Goal: Ask a question: Seek information or help from site administrators or community

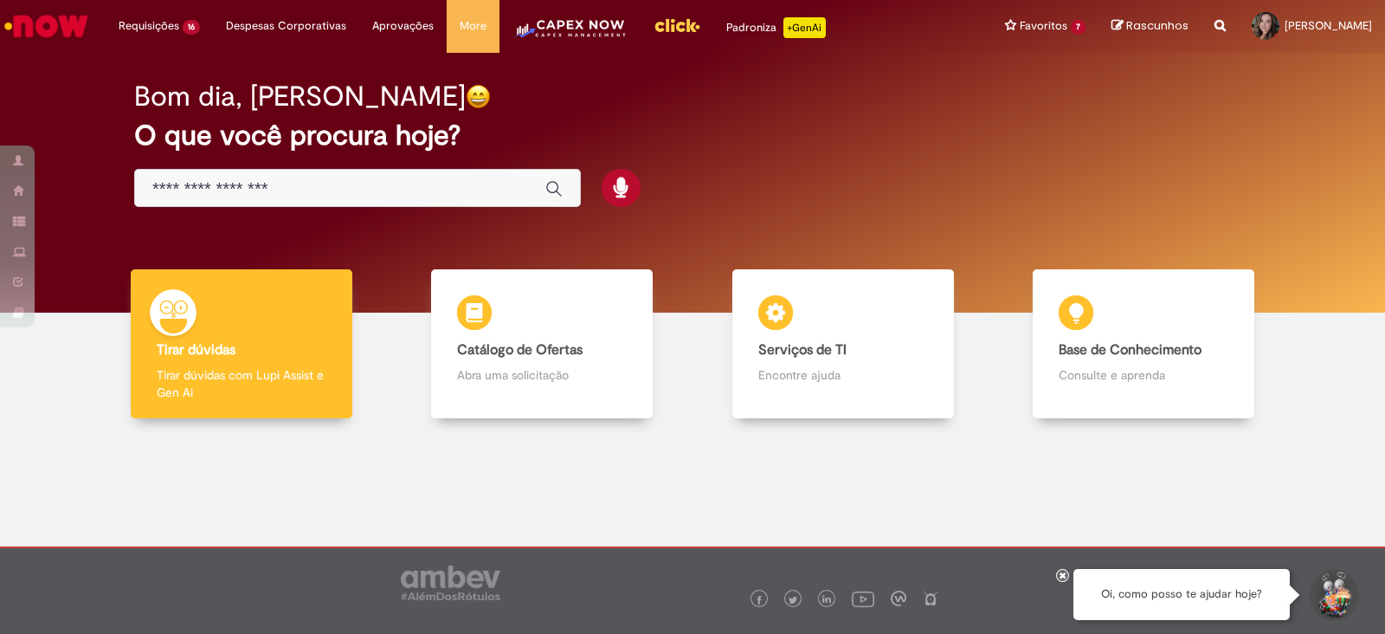
click at [591, 29] on img "Menu Cabeçalho" at bounding box center [570, 34] width 115 height 35
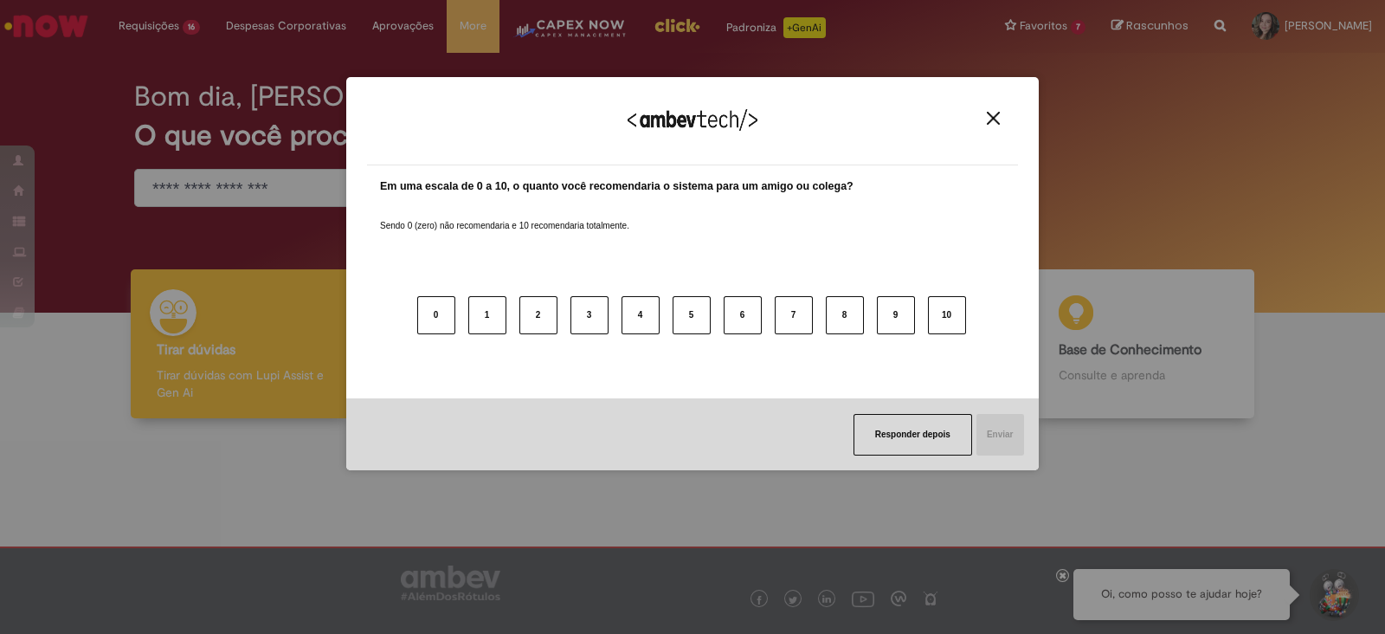
click at [986, 117] on button "Close" at bounding box center [993, 118] width 23 height 15
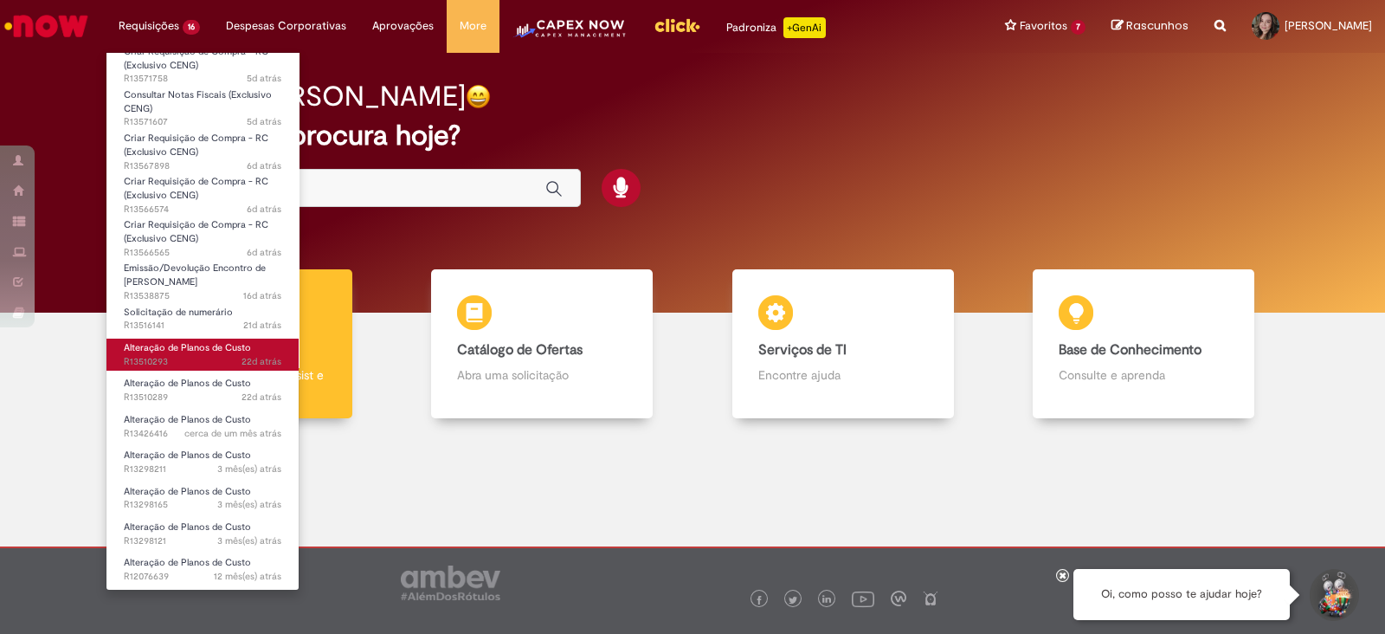
scroll to position [128, 0]
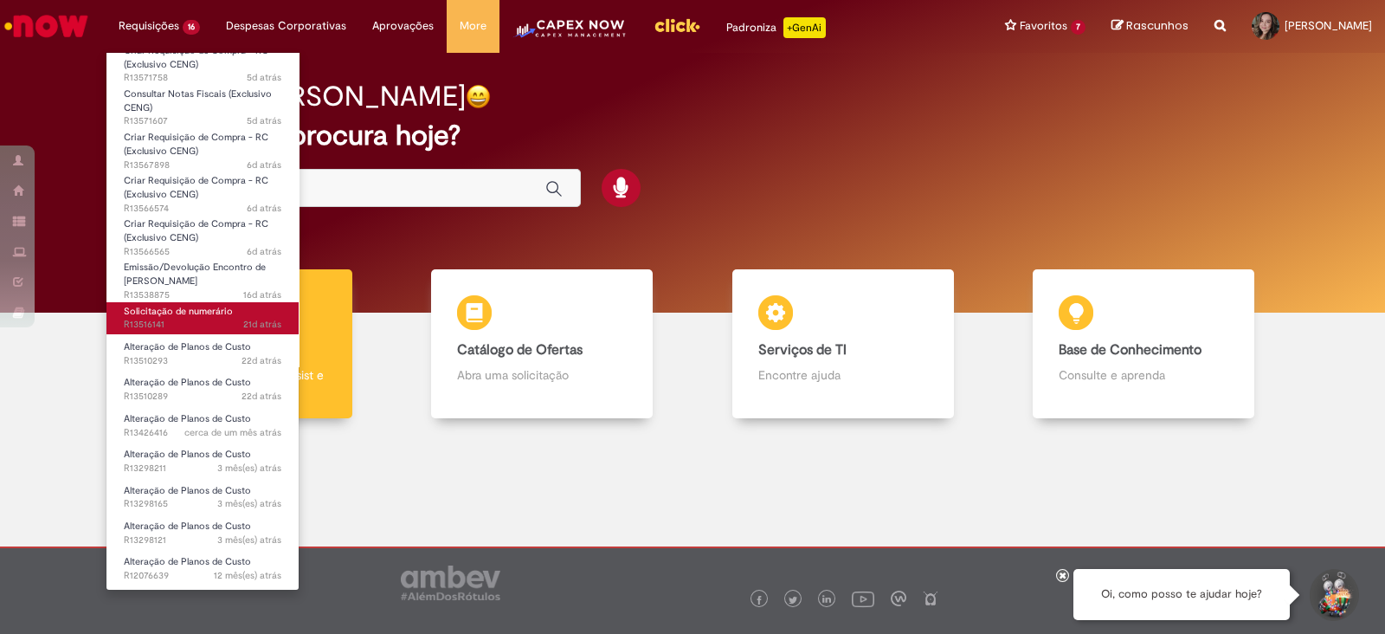
click at [194, 314] on span "Solicitação de numerário" at bounding box center [178, 311] width 109 height 13
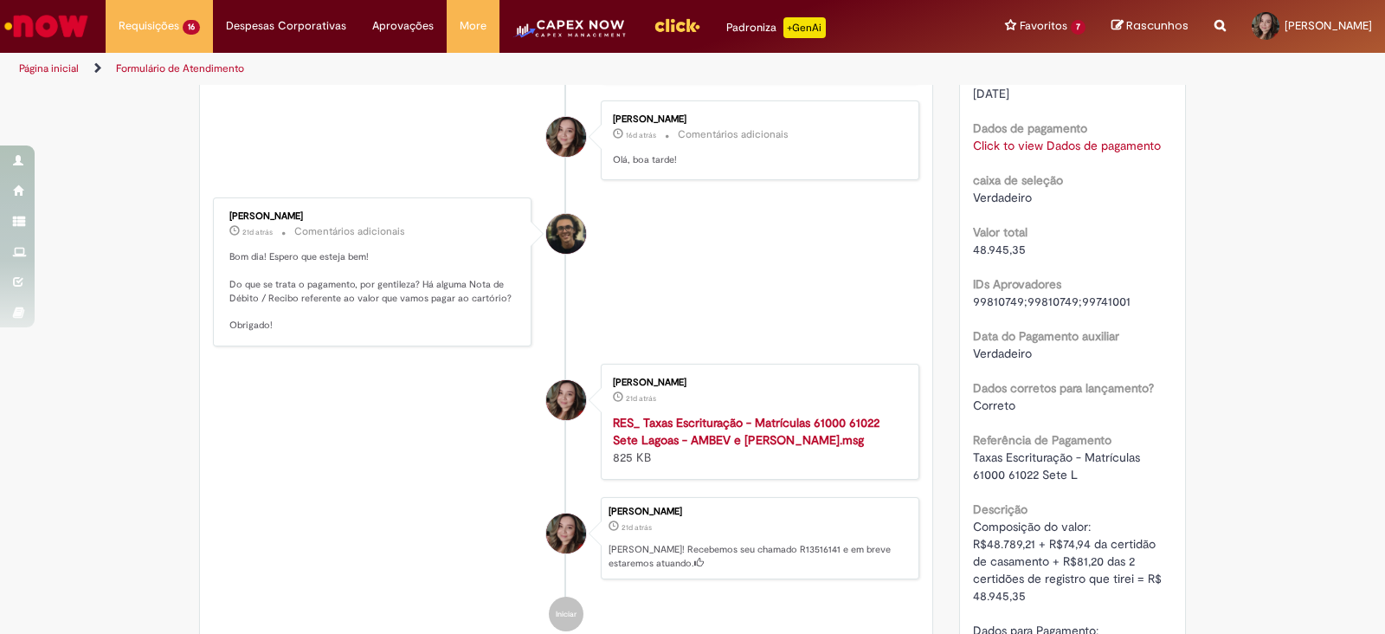
scroll to position [1731, 0]
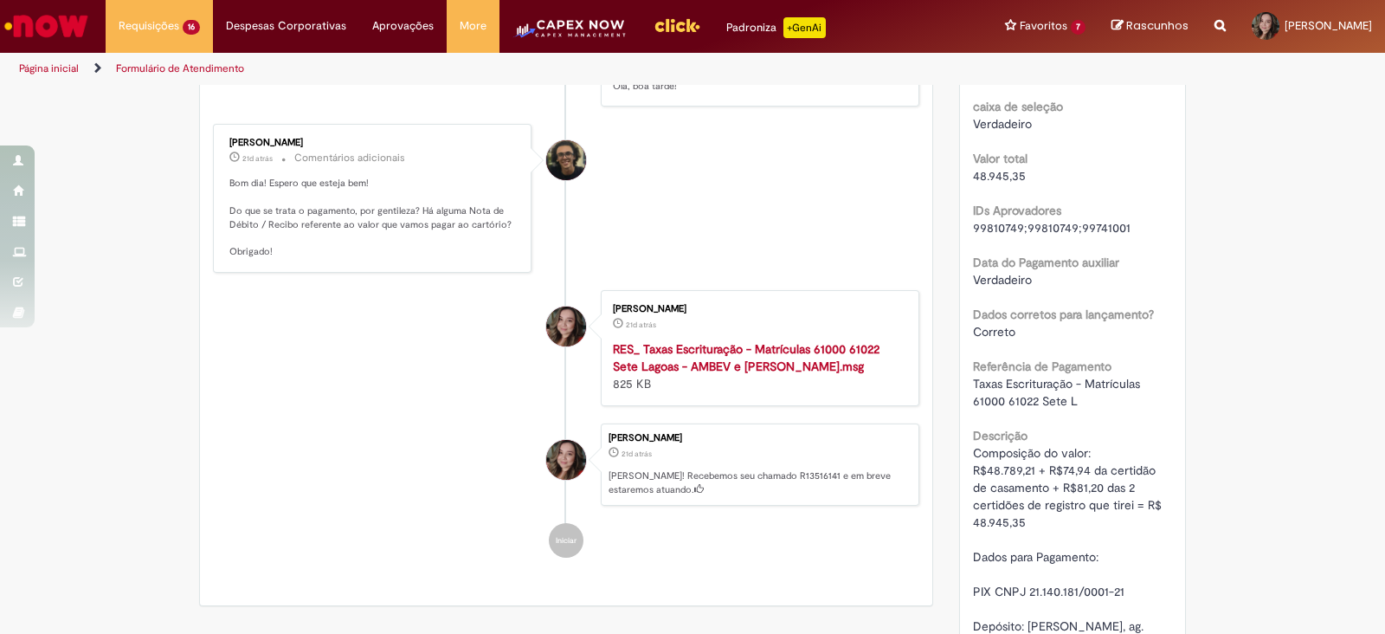
drag, startPoint x: 344, startPoint y: 165, endPoint x: 214, endPoint y: 164, distance: 129.9
click at [218, 164] on div "[PERSON_NAME] 21d atrás 21 dias atrás Comentários adicionais Bom dia! Espero qu…" at bounding box center [372, 198] width 308 height 138
copy div "[PERSON_NAME]"
drag, startPoint x: 410, startPoint y: 231, endPoint x: 288, endPoint y: 248, distance: 123.2
click at [288, 248] on p "Bom dia! Espero que esteja bem! Do que se trata o pagamento, por gentileza? Há …" at bounding box center [373, 217] width 288 height 81
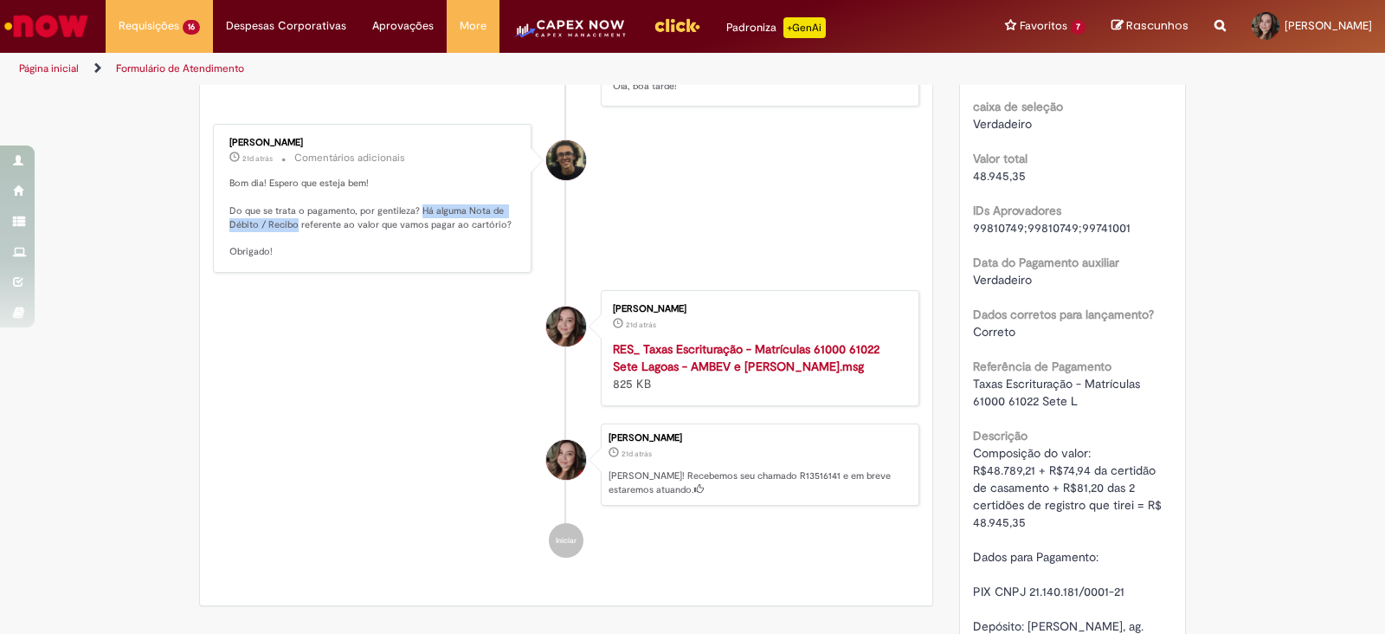
copy p "Há alguma Nota de Débito / Recibo"
drag, startPoint x: 349, startPoint y: 158, endPoint x: 222, endPoint y: 158, distance: 127.3
click at [229, 148] on div "[PERSON_NAME]" at bounding box center [373, 143] width 288 height 10
copy div "[PERSON_NAME]"
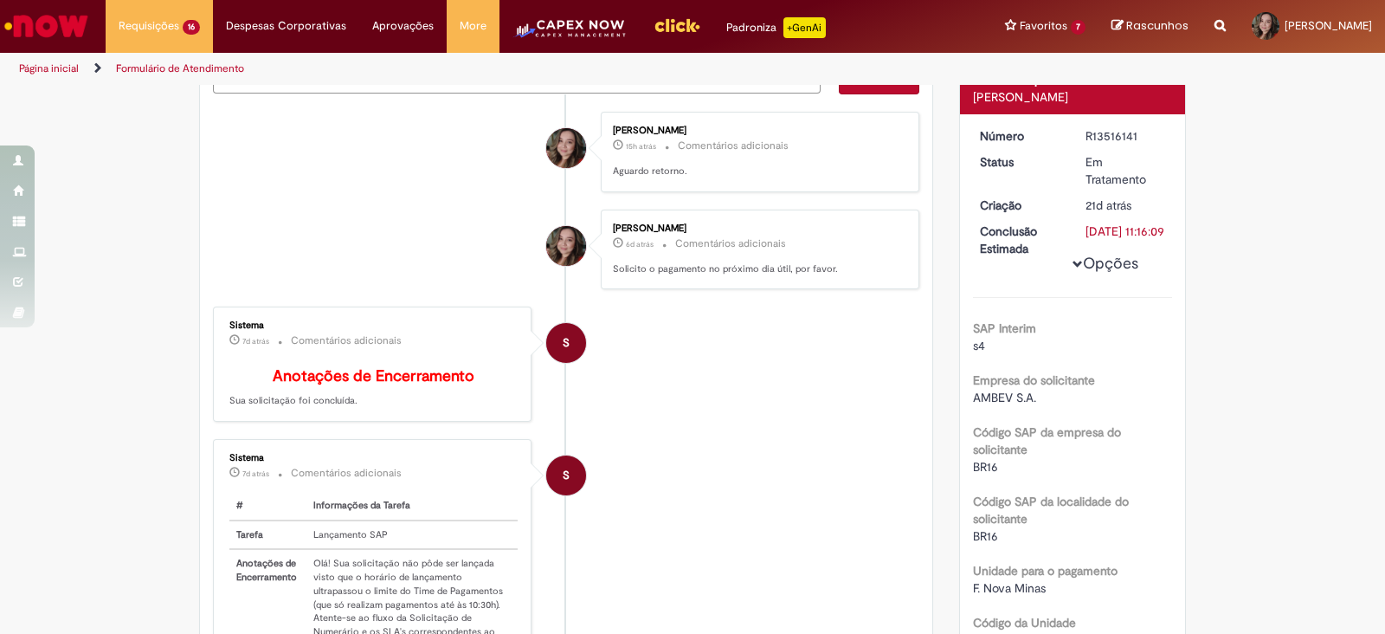
scroll to position [107, 0]
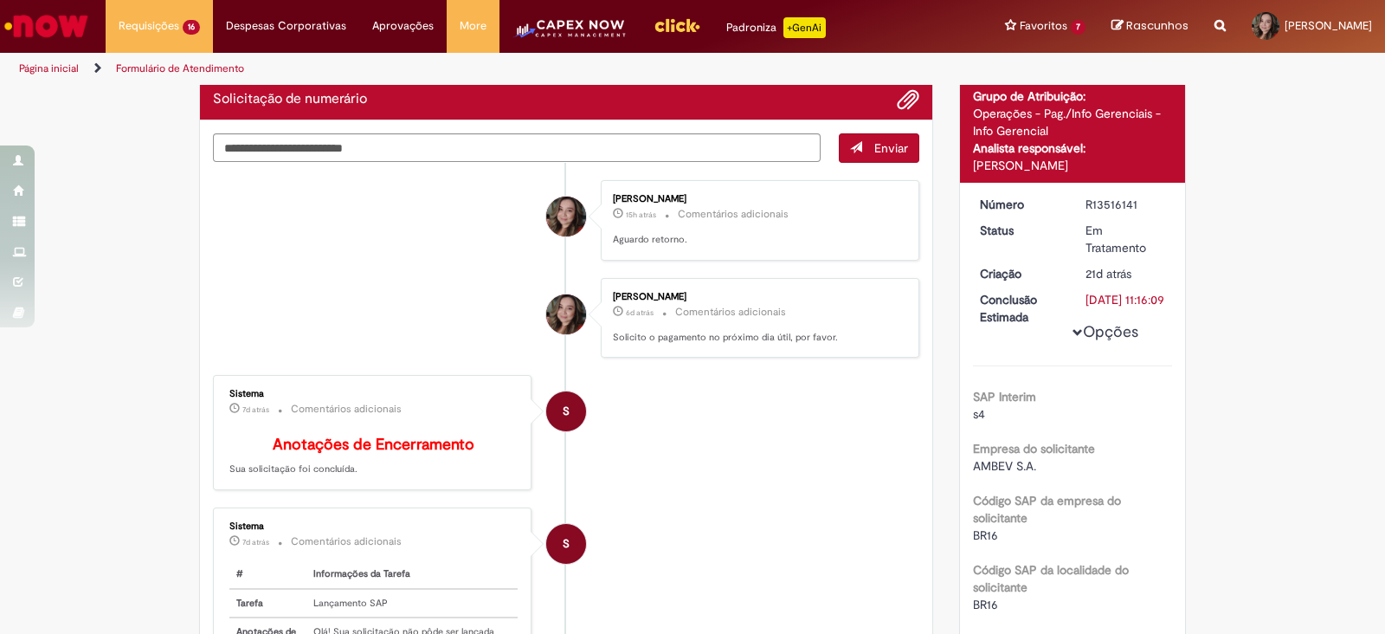
drag, startPoint x: 1076, startPoint y: 207, endPoint x: 1134, endPoint y: 207, distance: 58.0
click at [1134, 207] on dd "R13516141" at bounding box center [1126, 204] width 107 height 17
copy div "R13516141"
